Goal: Task Accomplishment & Management: Use online tool/utility

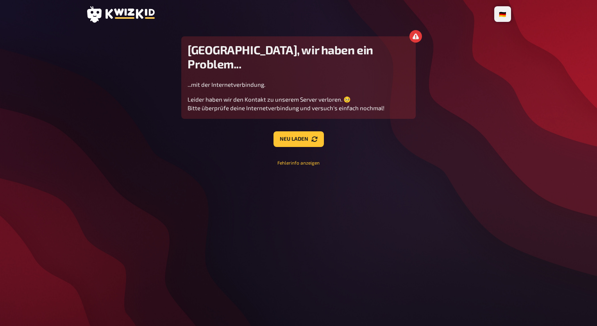
click at [375, 215] on div "🇩🇪 Deutsch 🇬🇧 English 🇳🇱 Nederlands Houston, wir haben ein Problem... ...mit de…" at bounding box center [299, 163] width 438 height 326
click at [293, 131] on button "Neu laden" at bounding box center [299, 139] width 50 height 16
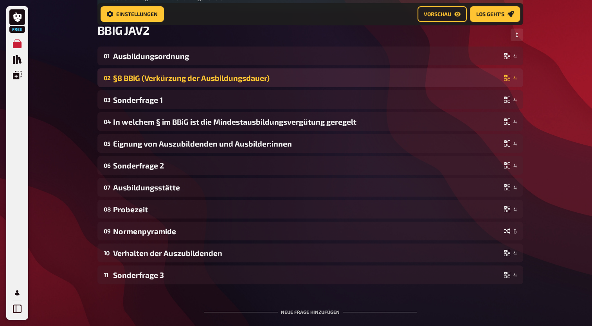
scroll to position [113, 0]
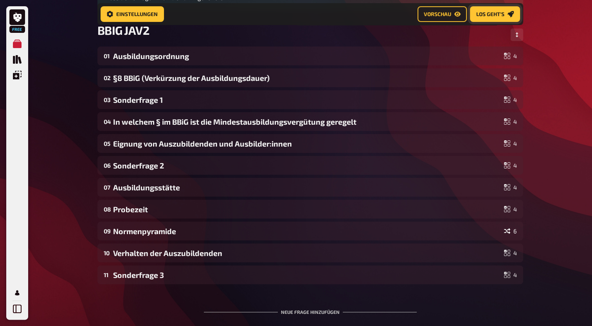
click at [497, 14] on span "Los geht's" at bounding box center [490, 13] width 28 height 5
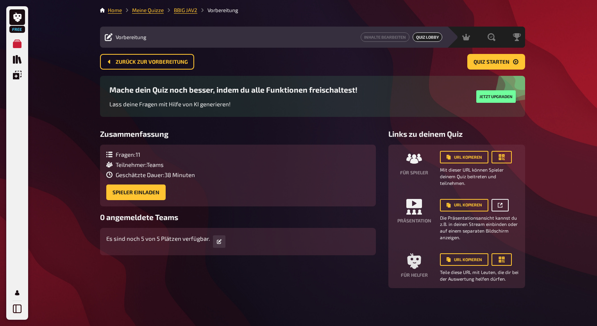
click at [499, 208] on link at bounding box center [500, 205] width 17 height 13
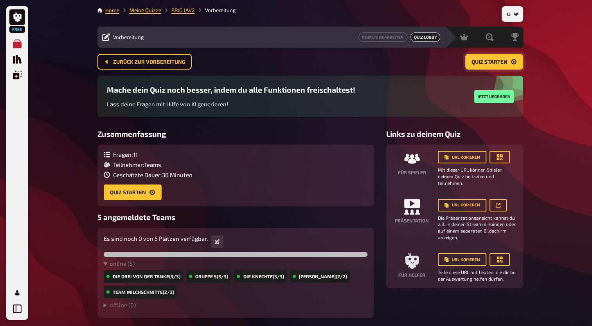
click at [485, 63] on span "Quiz starten" at bounding box center [489, 61] width 36 height 5
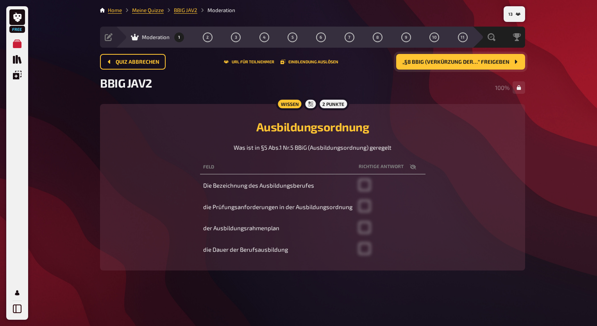
click at [472, 65] on button "„§8 BBiG (Verkürzung der…“ freigeben" at bounding box center [460, 62] width 129 height 16
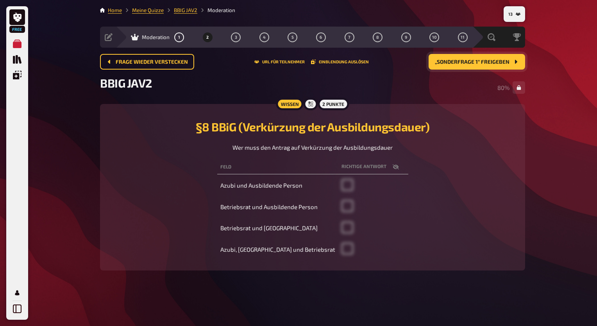
click at [487, 66] on button "„Sonderfrage 1“ freigeben" at bounding box center [477, 62] width 97 height 16
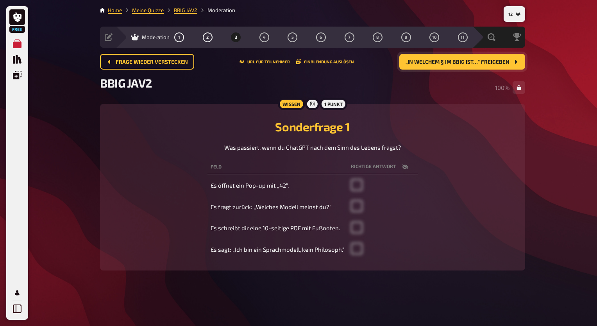
click at [470, 64] on span "„In welchem § im BBiG ist…“ freigeben" at bounding box center [458, 61] width 104 height 5
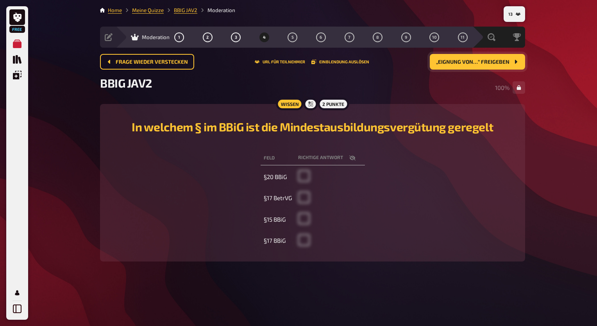
click at [471, 65] on button "„Eignung von…“ freigeben" at bounding box center [477, 62] width 95 height 16
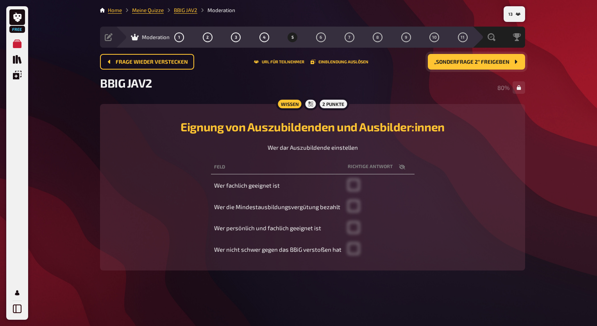
click at [471, 65] on button "„Sonderfrage 2“ freigeben" at bounding box center [476, 62] width 97 height 16
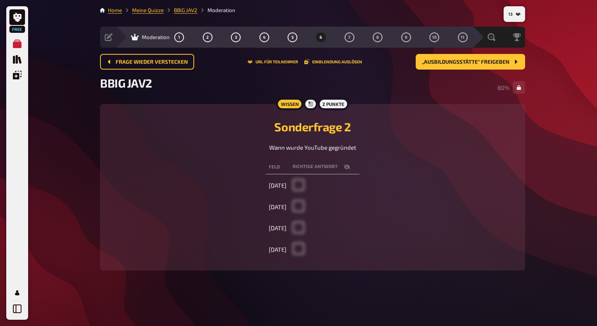
click at [332, 104] on div "2 Punkte" at bounding box center [333, 104] width 31 height 13
click at [477, 66] on button "„Ausbildungsstätte“ freigeben" at bounding box center [470, 62] width 109 height 16
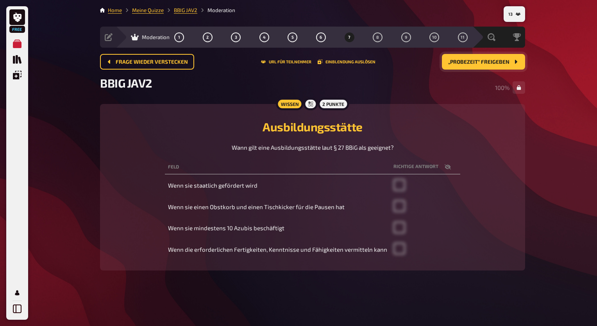
click at [486, 61] on span "„Probezeit“ freigeben" at bounding box center [478, 61] width 61 height 5
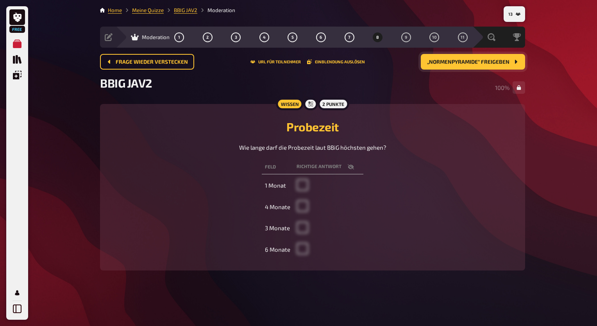
click at [486, 63] on span "„Normenpyramide“ freigeben" at bounding box center [468, 61] width 82 height 5
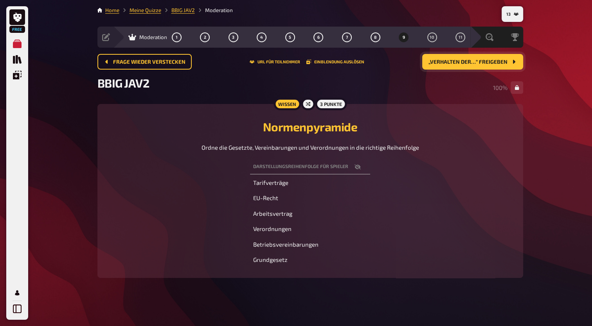
click at [473, 59] on span "„Verhalten der…“ freigeben" at bounding box center [467, 61] width 79 height 5
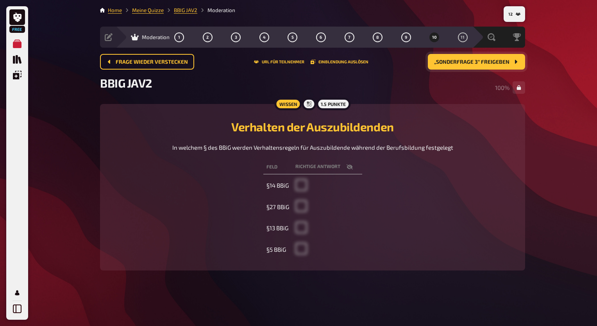
click at [464, 60] on span "„Sonderfrage 3“ freigeben" at bounding box center [471, 61] width 75 height 5
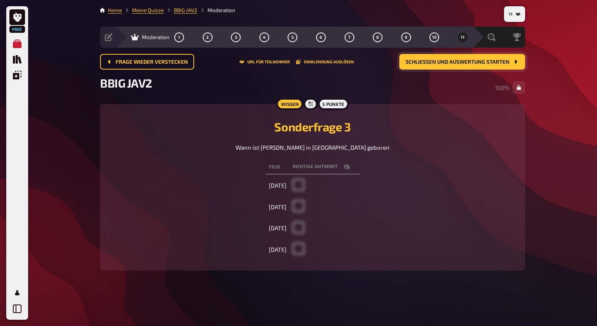
click at [466, 67] on button "Schließen und Auswertung starten" at bounding box center [463, 62] width 126 height 16
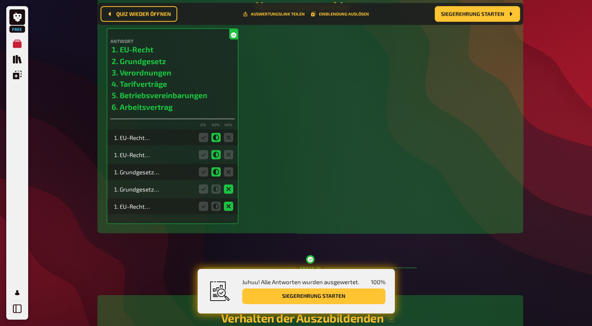
scroll to position [1876, 0]
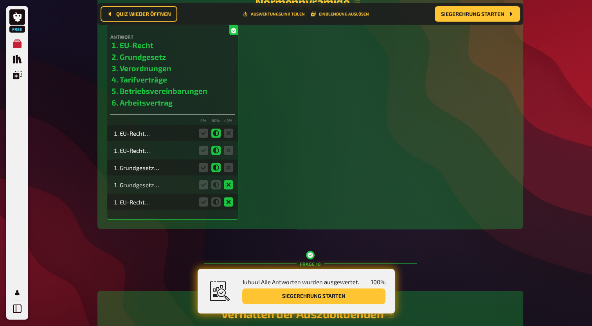
click at [300, 296] on button "Siegerehrung starten" at bounding box center [313, 297] width 143 height 16
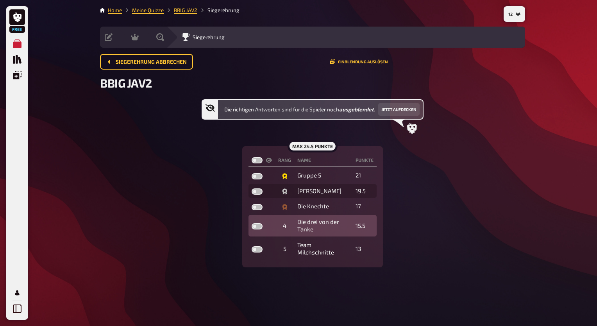
click at [257, 225] on label at bounding box center [257, 226] width 11 height 6
click at [252, 223] on input "checkbox" at bounding box center [251, 223] width 0 height 0
checkbox input "true"
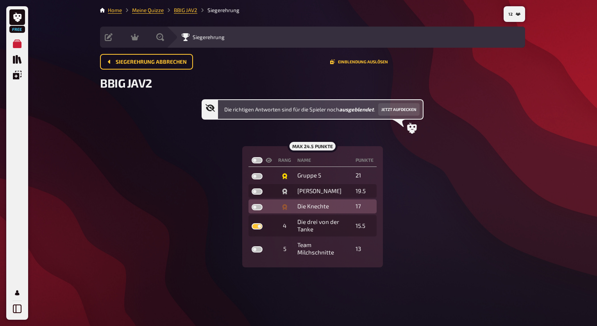
click at [258, 208] on label at bounding box center [257, 207] width 11 height 6
click at [252, 204] on input "checkbox" at bounding box center [251, 204] width 0 height 0
checkbox input "true"
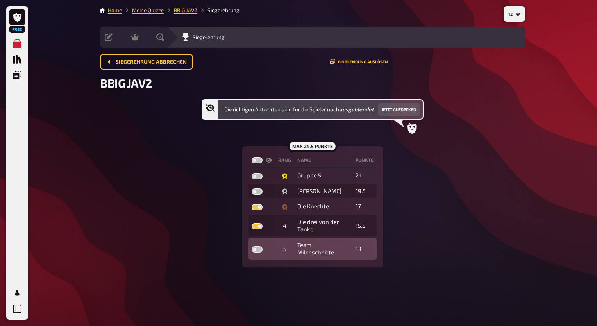
click at [257, 246] on label at bounding box center [257, 249] width 11 height 6
click at [252, 246] on input "checkbox" at bounding box center [251, 246] width 0 height 0
checkbox input "true"
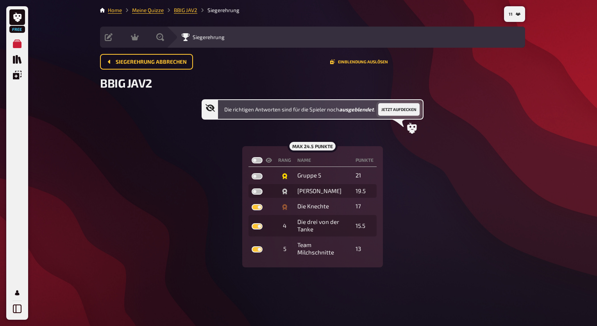
click at [387, 112] on button "Jetzt aufdecken" at bounding box center [398, 109] width 41 height 13
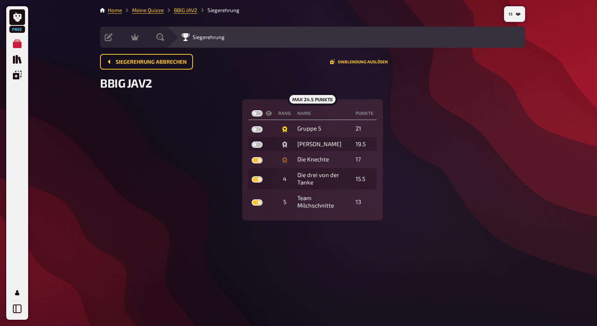
click at [260, 115] on label at bounding box center [257, 113] width 11 height 6
click at [252, 110] on input "checkbox" at bounding box center [251, 110] width 0 height 0
checkbox input "true"
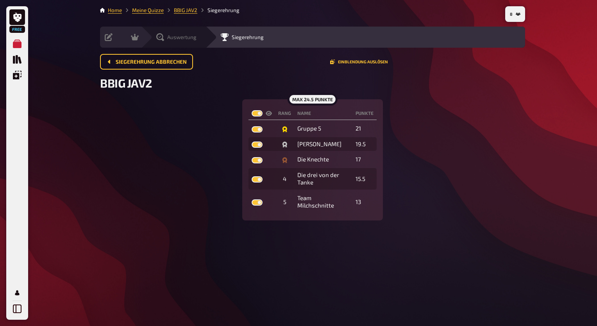
click at [158, 46] on div "Auswertung" at bounding box center [173, 37] width 65 height 21
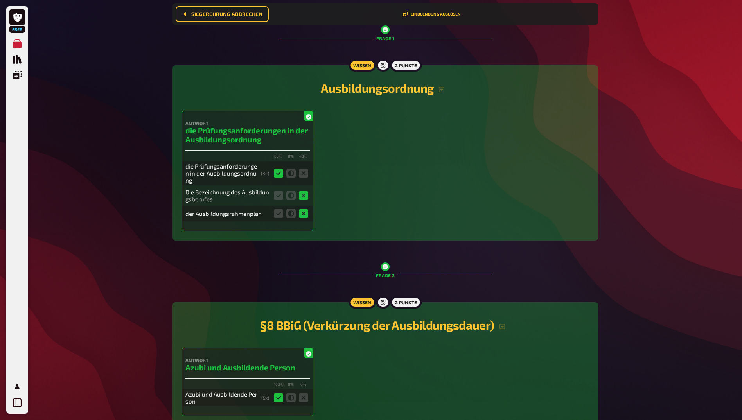
scroll to position [156, 0]
click at [444, 90] on icon "button" at bounding box center [441, 89] width 6 height 6
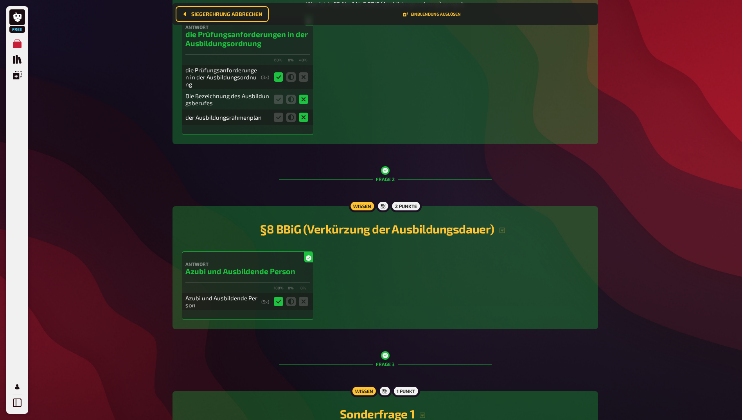
scroll to position [272, 0]
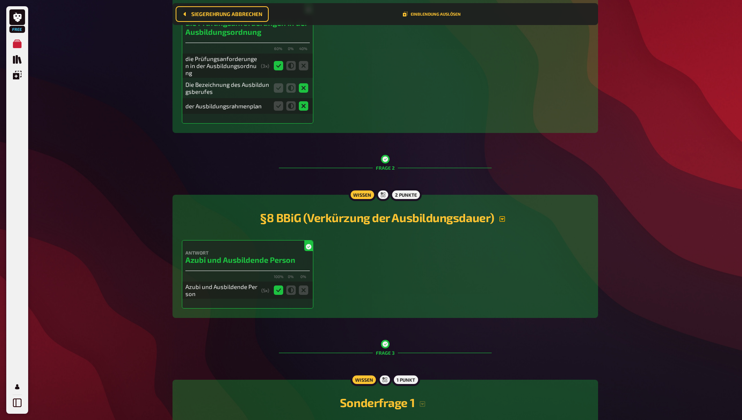
click at [503, 221] on icon "button" at bounding box center [502, 219] width 6 height 6
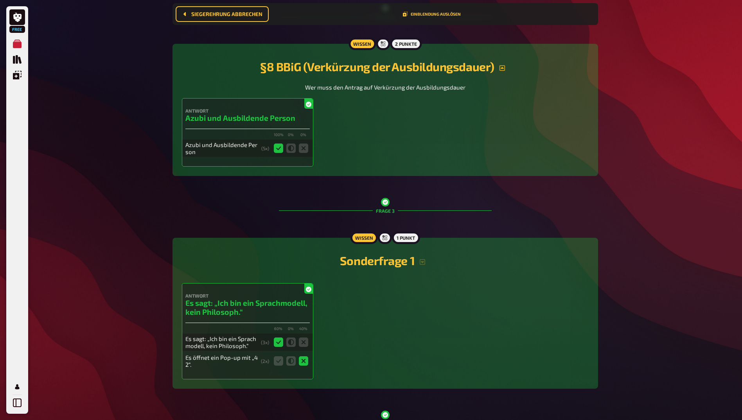
scroll to position [423, 0]
click at [420, 261] on icon "button" at bounding box center [422, 261] width 6 height 6
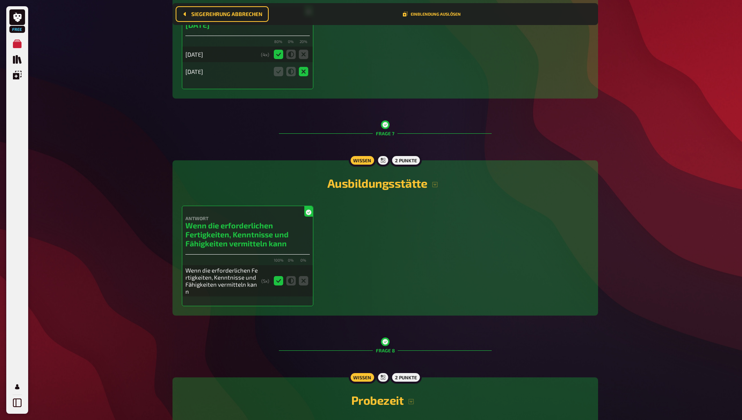
scroll to position [1335, 0]
click at [434, 184] on icon "button" at bounding box center [435, 185] width 6 height 6
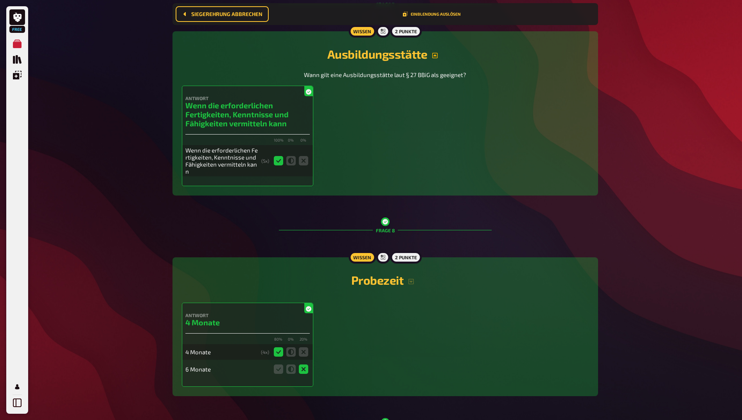
scroll to position [1475, 0]
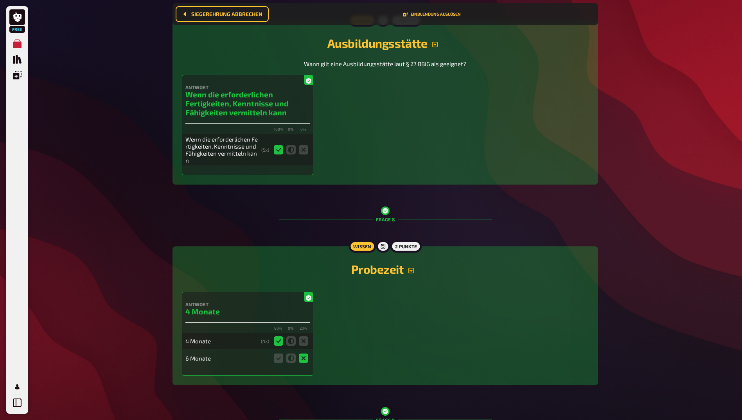
click at [408, 272] on icon "button" at bounding box center [410, 270] width 5 height 5
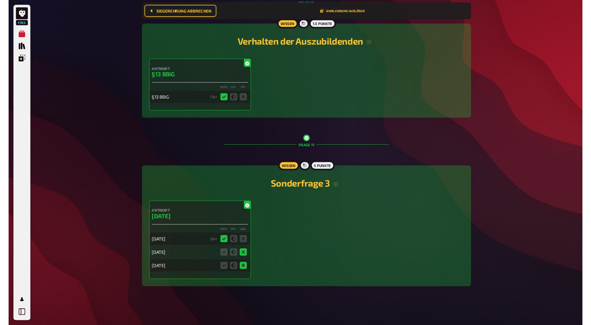
scroll to position [2212, 0]
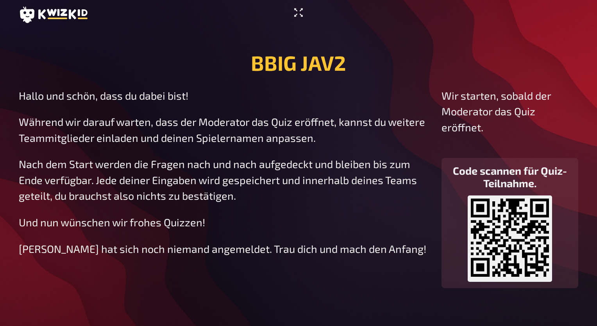
click at [302, 14] on icon "Vollbildmodus aktivieren" at bounding box center [298, 12] width 13 height 13
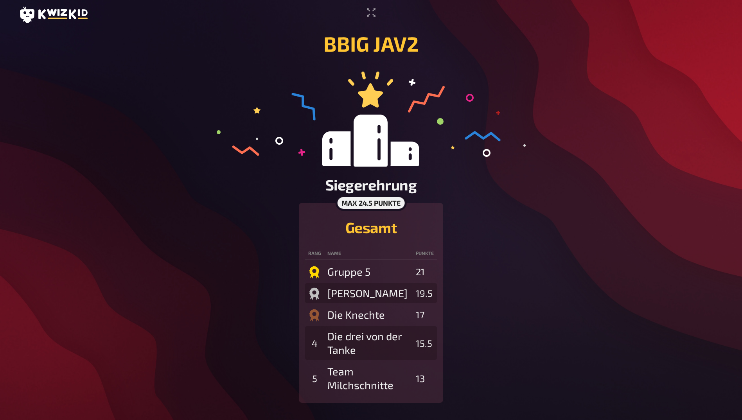
scroll to position [2, 0]
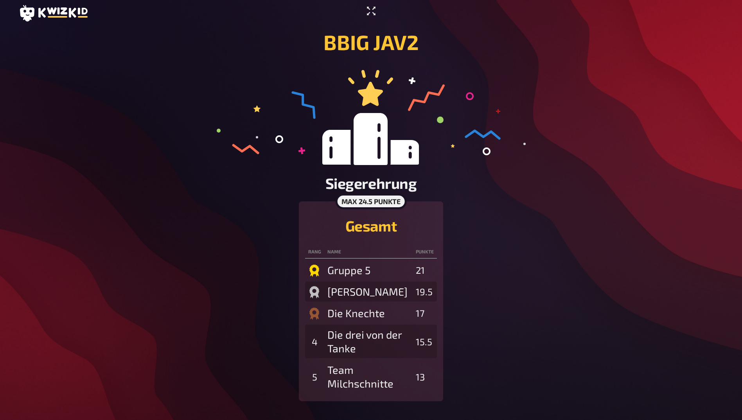
click at [368, 16] on icon "Vollbildmodus aktivieren" at bounding box center [371, 11] width 13 height 13
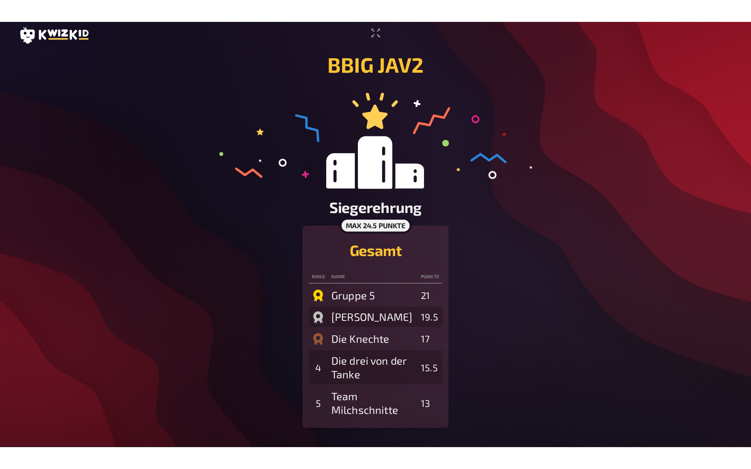
scroll to position [0, 0]
